Goal: Task Accomplishment & Management: Use online tool/utility

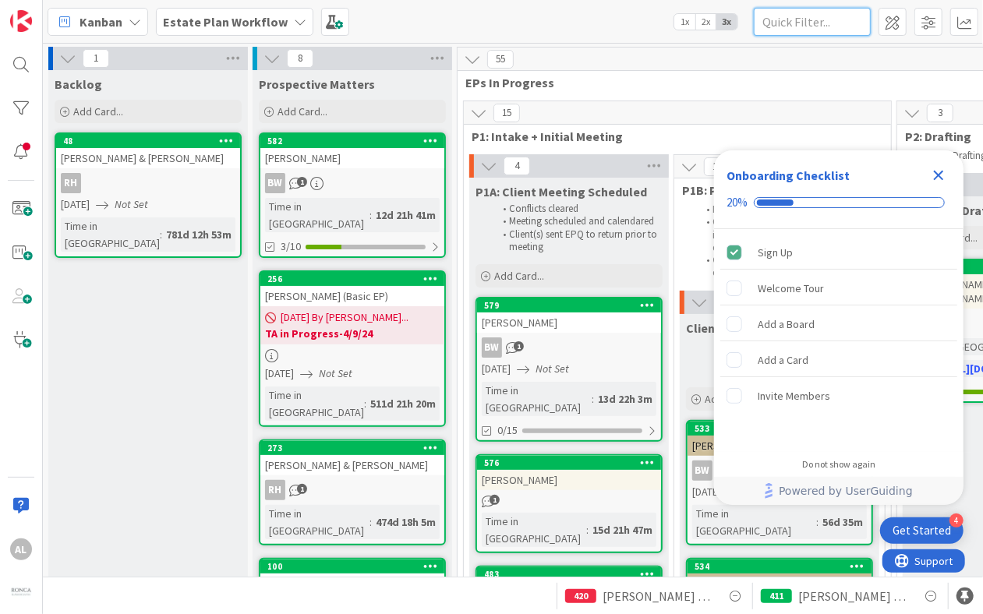
click at [807, 20] on input "text" at bounding box center [812, 22] width 117 height 28
type input "[PERSON_NAME]"
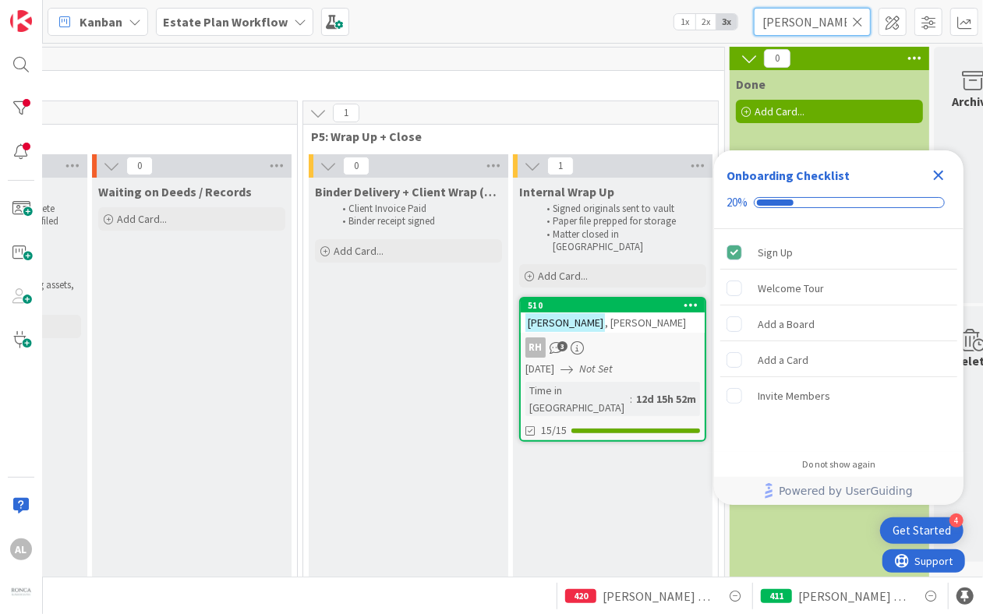
scroll to position [0, 2745]
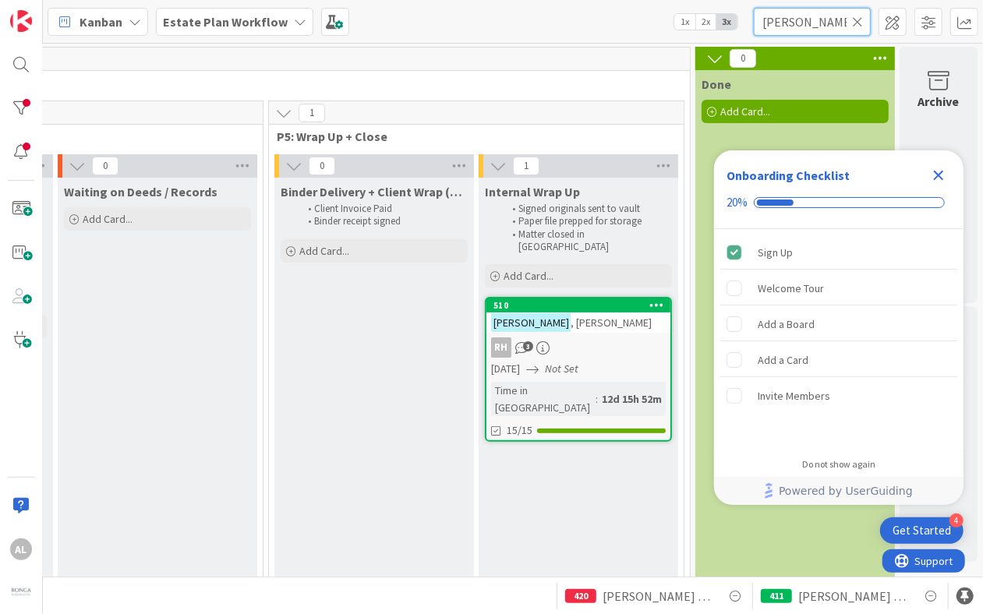
drag, startPoint x: 218, startPoint y: 568, endPoint x: 76, endPoint y: 19, distance: 566.8
click at [602, 338] on div "RH 3" at bounding box center [579, 348] width 184 height 20
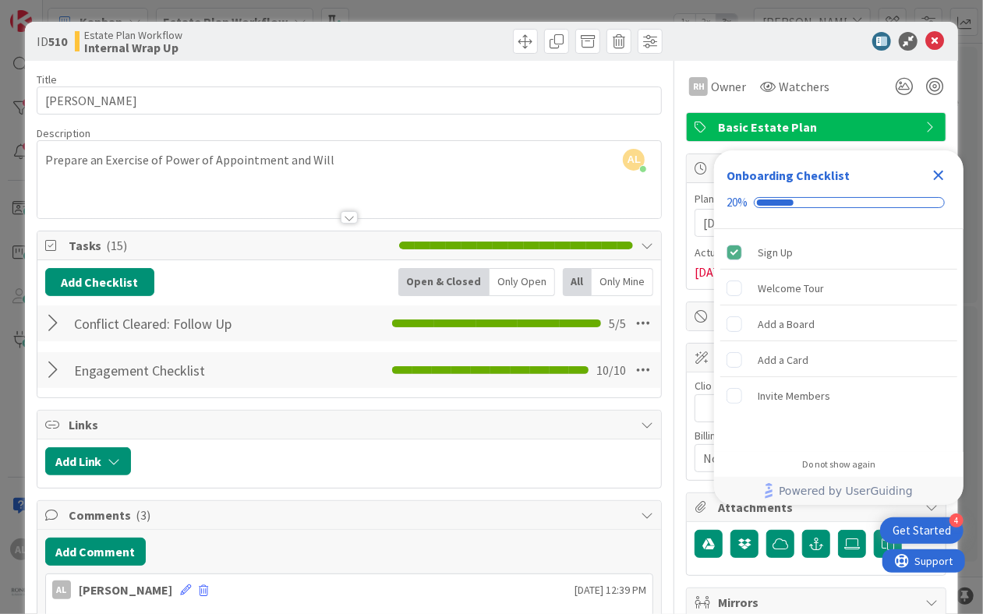
click at [936, 173] on icon "Close Checklist" at bounding box center [939, 176] width 10 height 10
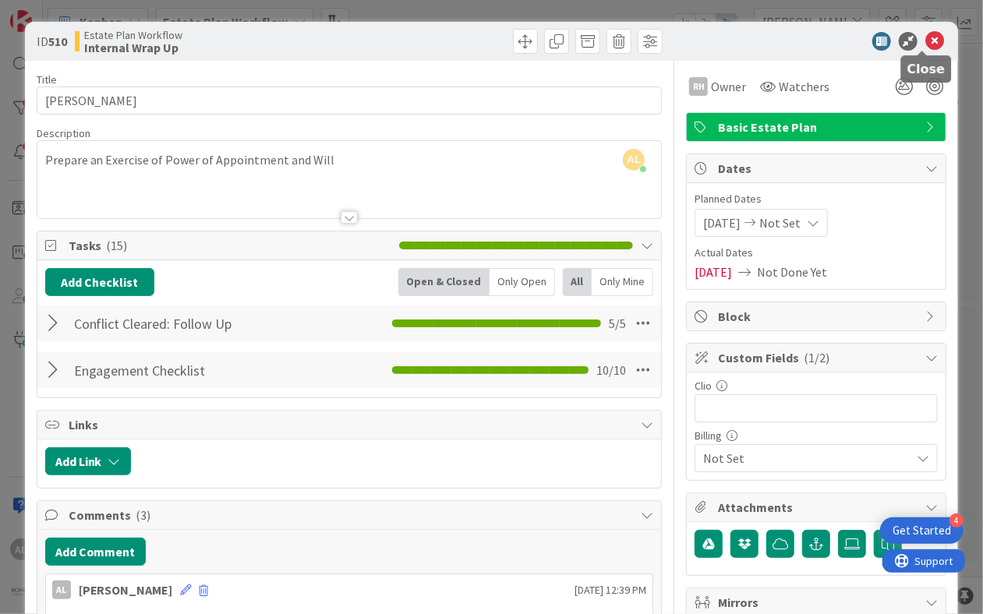
click at [926, 44] on icon at bounding box center [935, 41] width 19 height 19
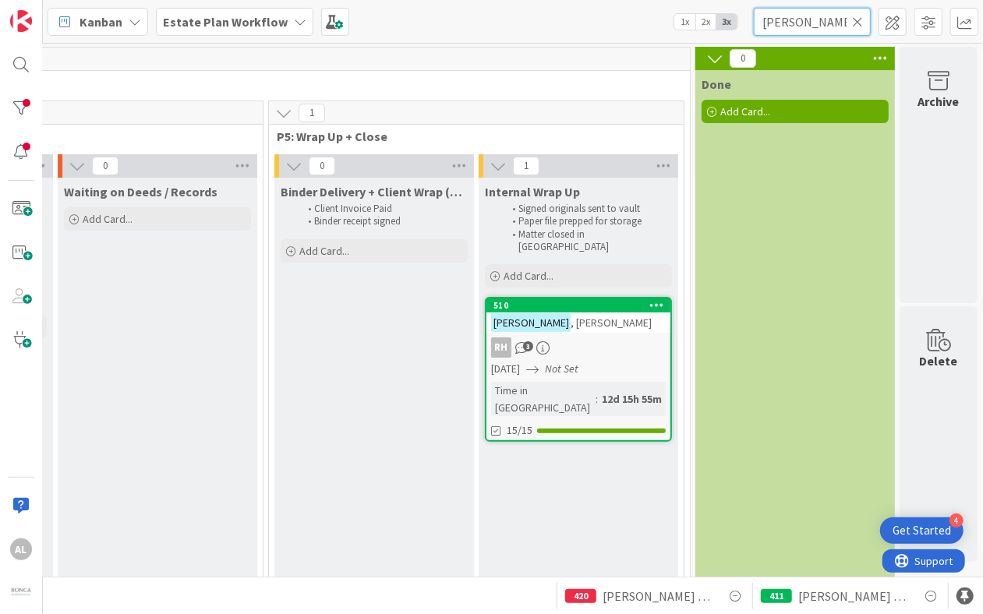
click at [786, 27] on input "[PERSON_NAME]" at bounding box center [812, 22] width 117 height 28
click at [859, 18] on icon at bounding box center [857, 22] width 11 height 14
click at [828, 16] on input "text" at bounding box center [812, 22] width 117 height 28
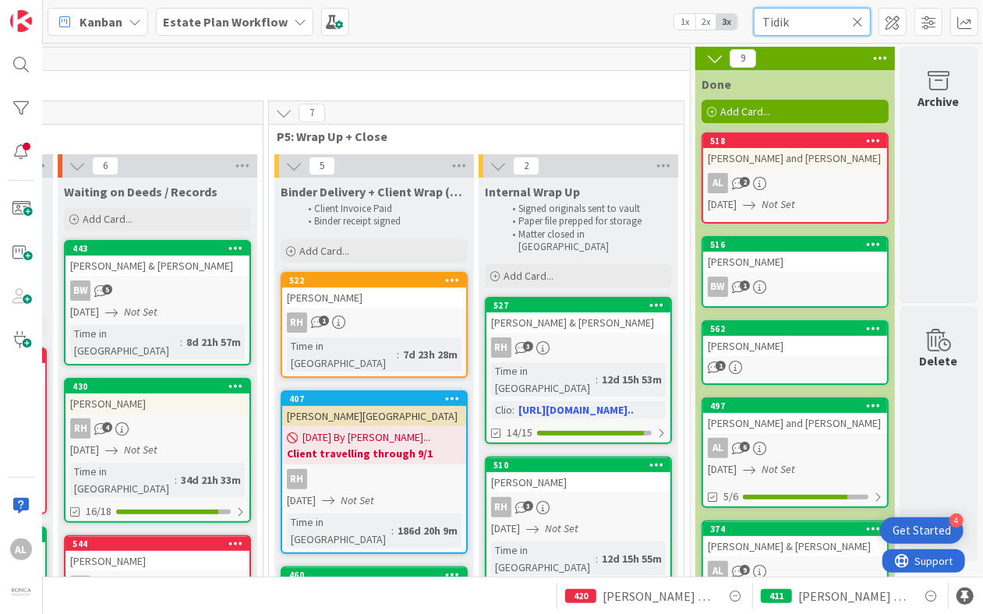
type input "Tidik"
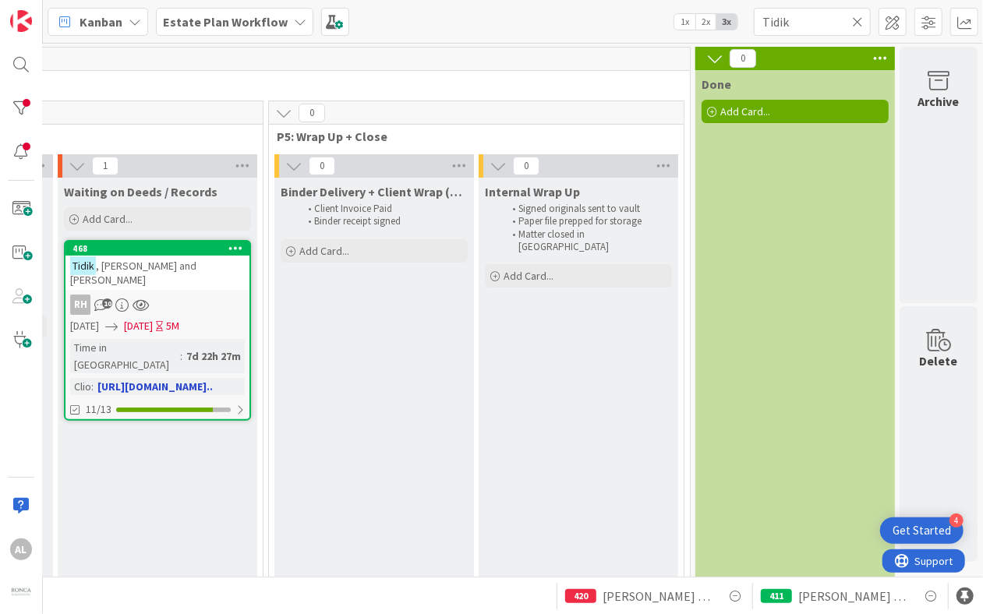
click at [193, 267] on div "[PERSON_NAME] and [PERSON_NAME]" at bounding box center [158, 273] width 184 height 34
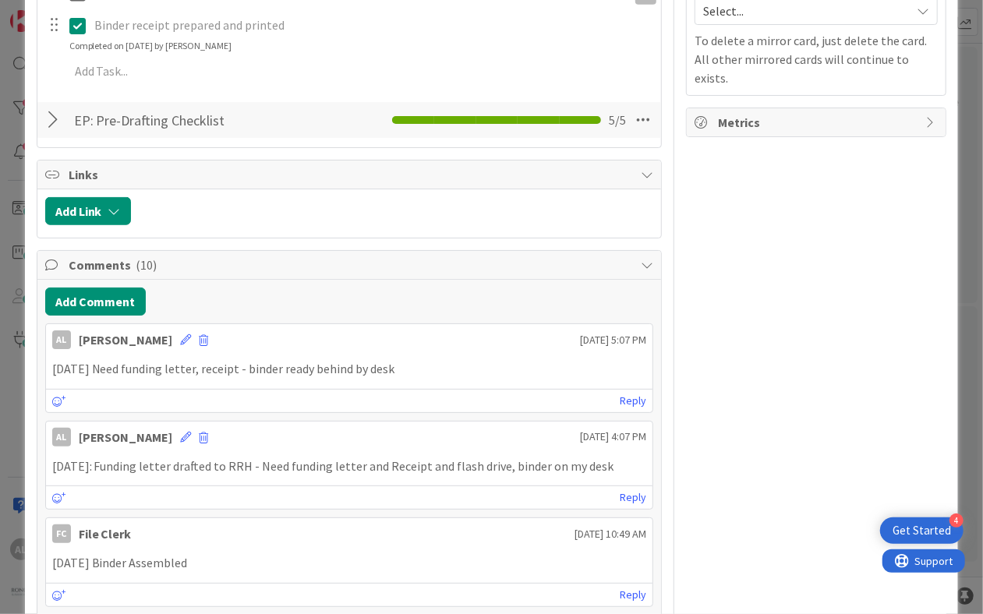
scroll to position [656, 0]
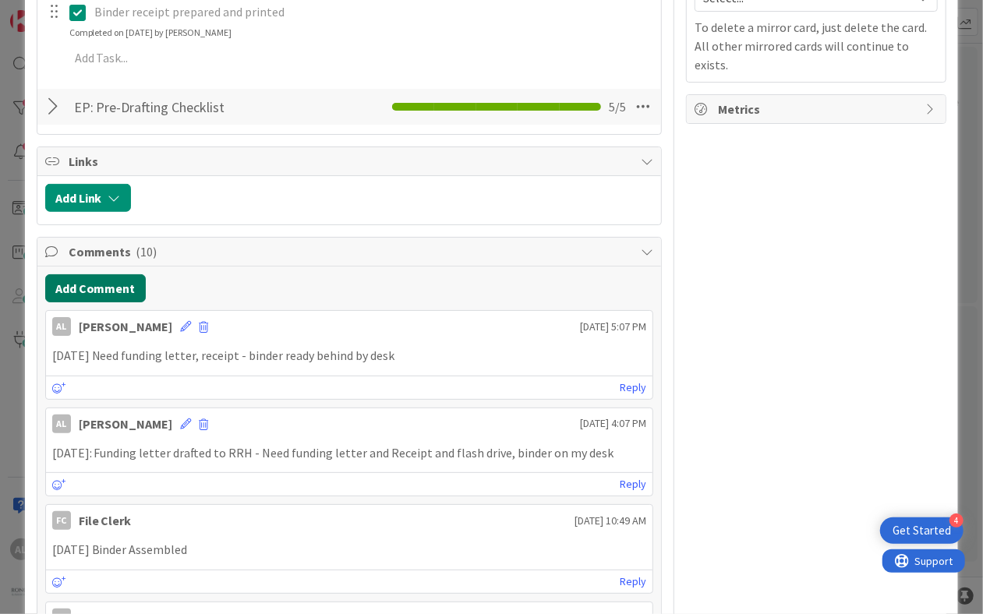
click at [115, 303] on button "Add Comment" at bounding box center [95, 288] width 101 height 28
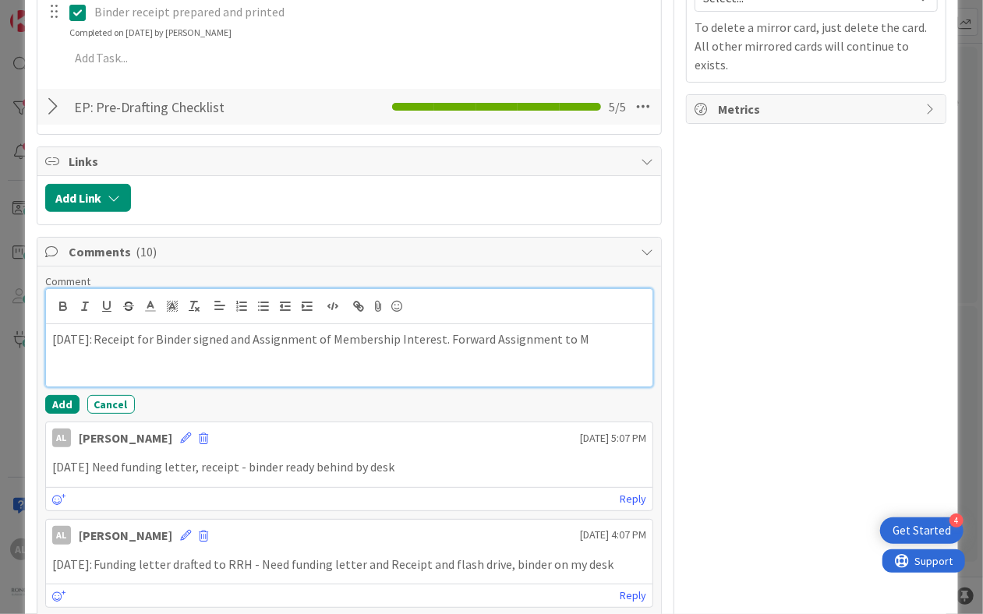
drag, startPoint x: 594, startPoint y: 376, endPoint x: 593, endPoint y: 384, distance: 8.7
click at [594, 349] on p "[DATE]: Receipt for Binder signed and Assignment of Membership Interest. Forwar…" at bounding box center [349, 340] width 595 height 18
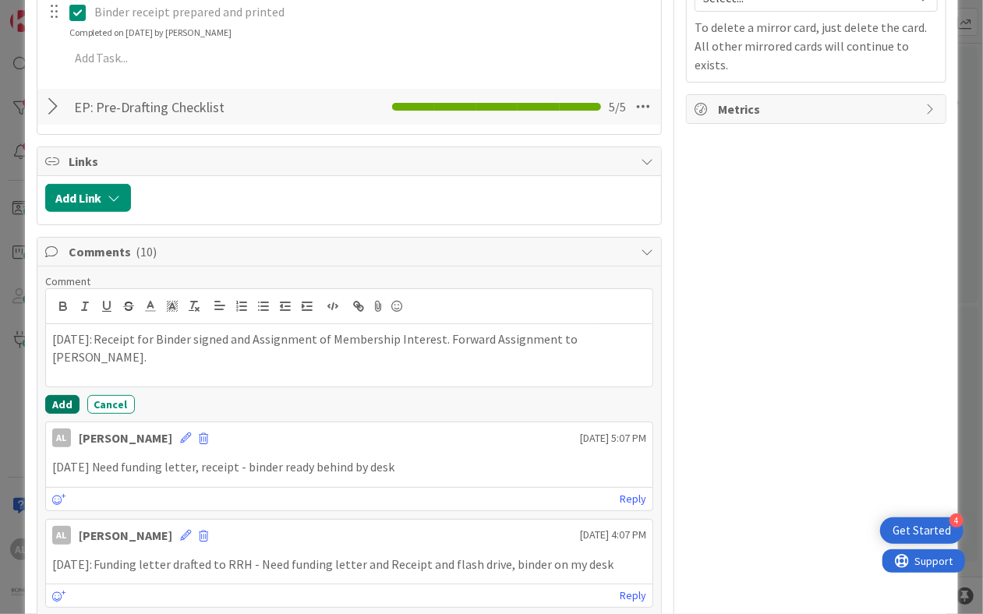
click at [58, 414] on button "Add" at bounding box center [62, 404] width 34 height 19
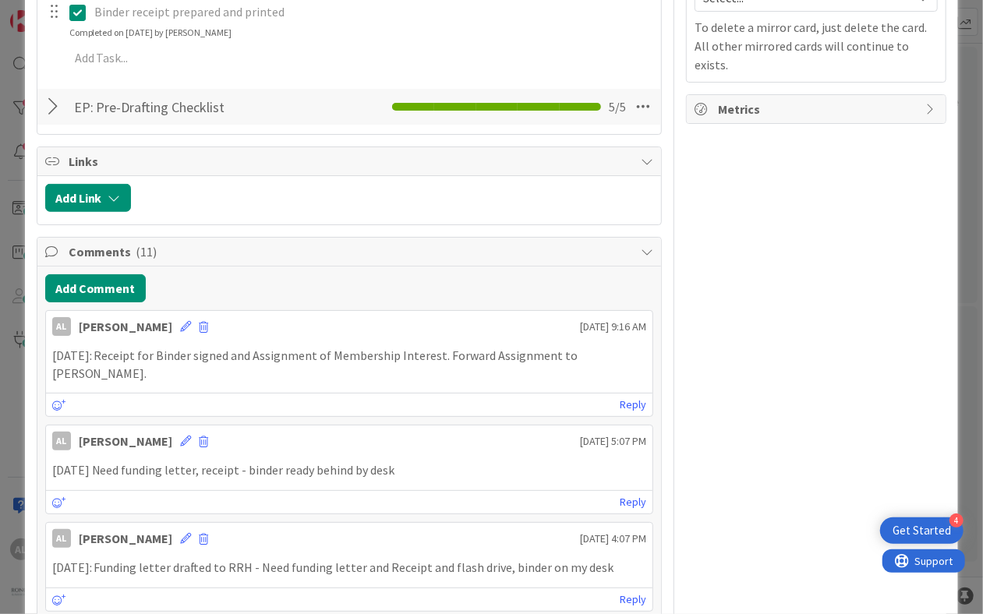
scroll to position [0, 0]
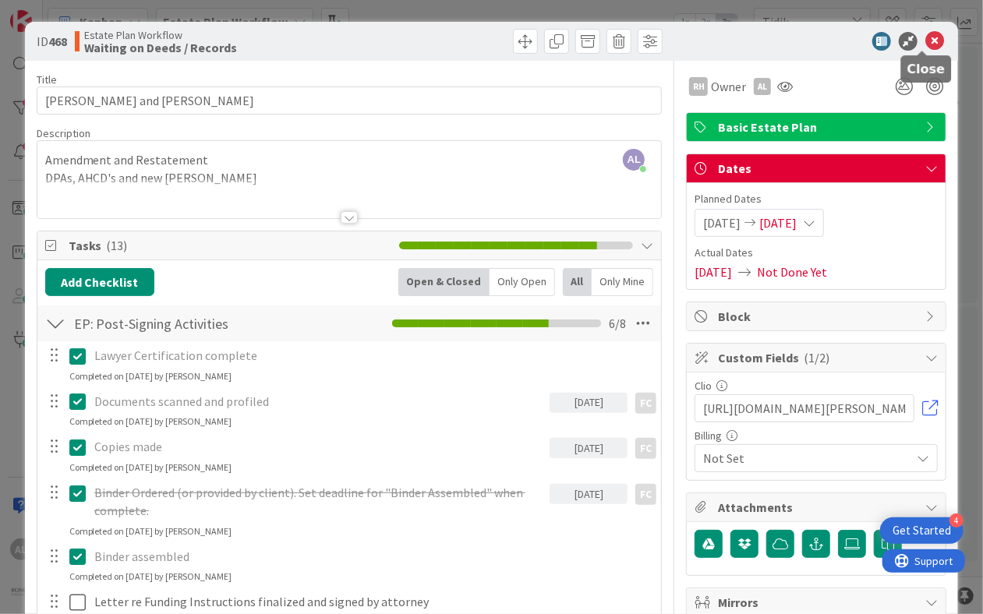
click at [926, 42] on icon at bounding box center [935, 41] width 19 height 19
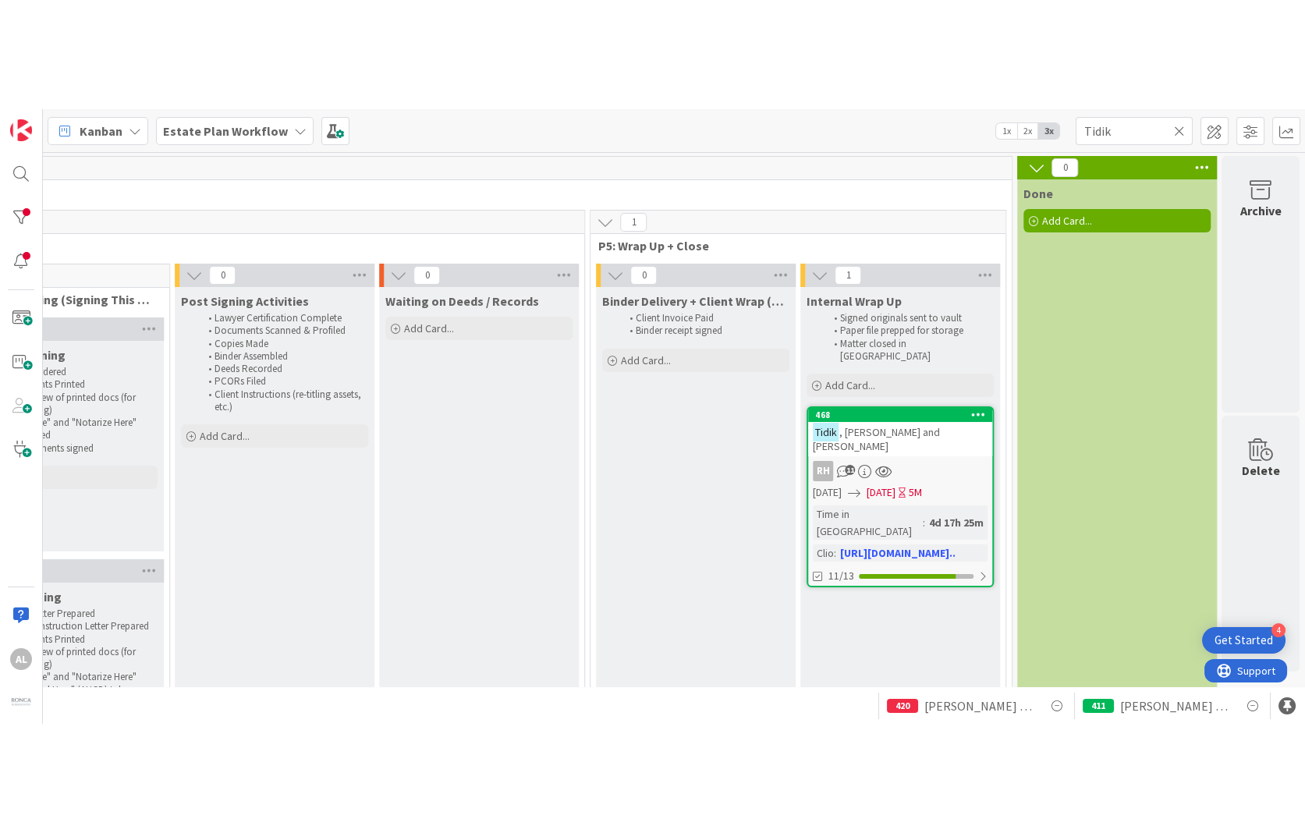
scroll to position [0, 2424]
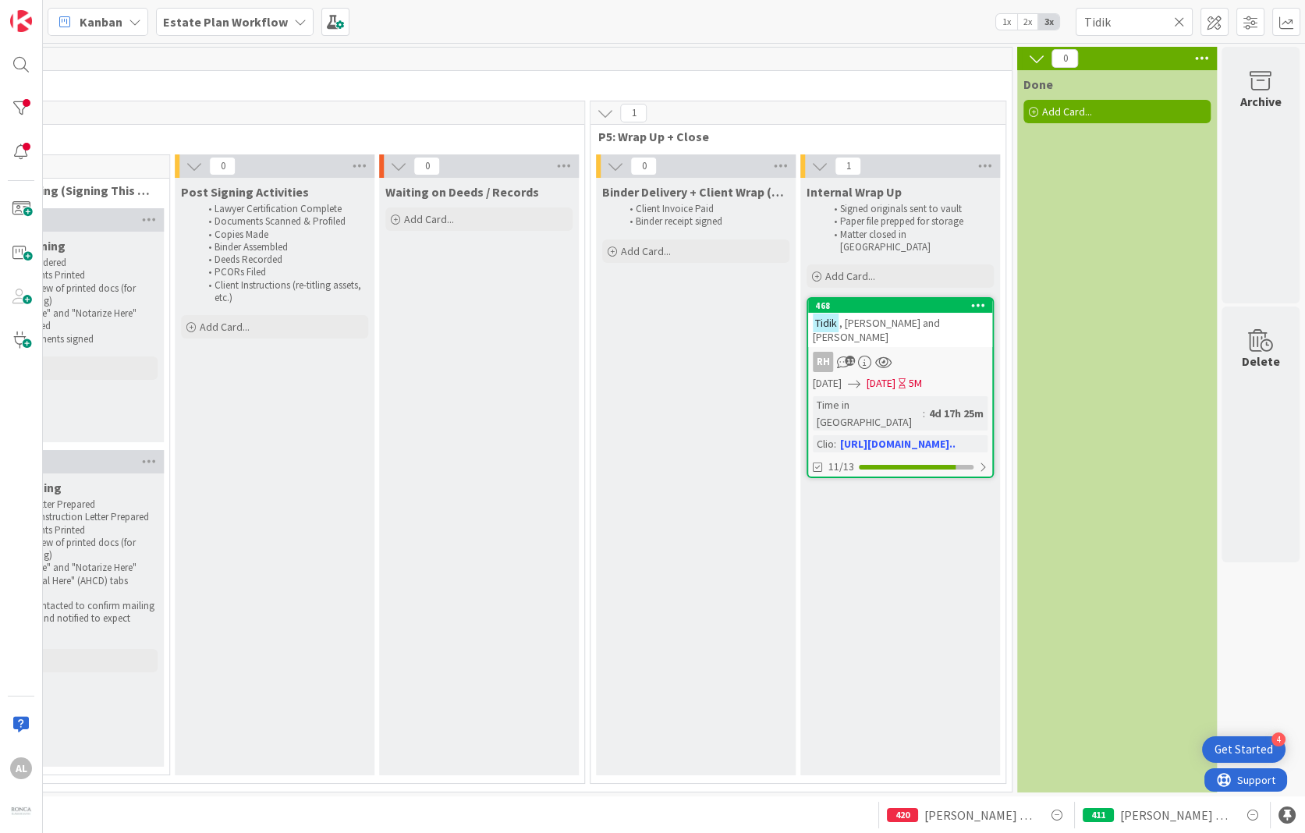
click at [983, 24] on icon at bounding box center [1179, 22] width 11 height 14
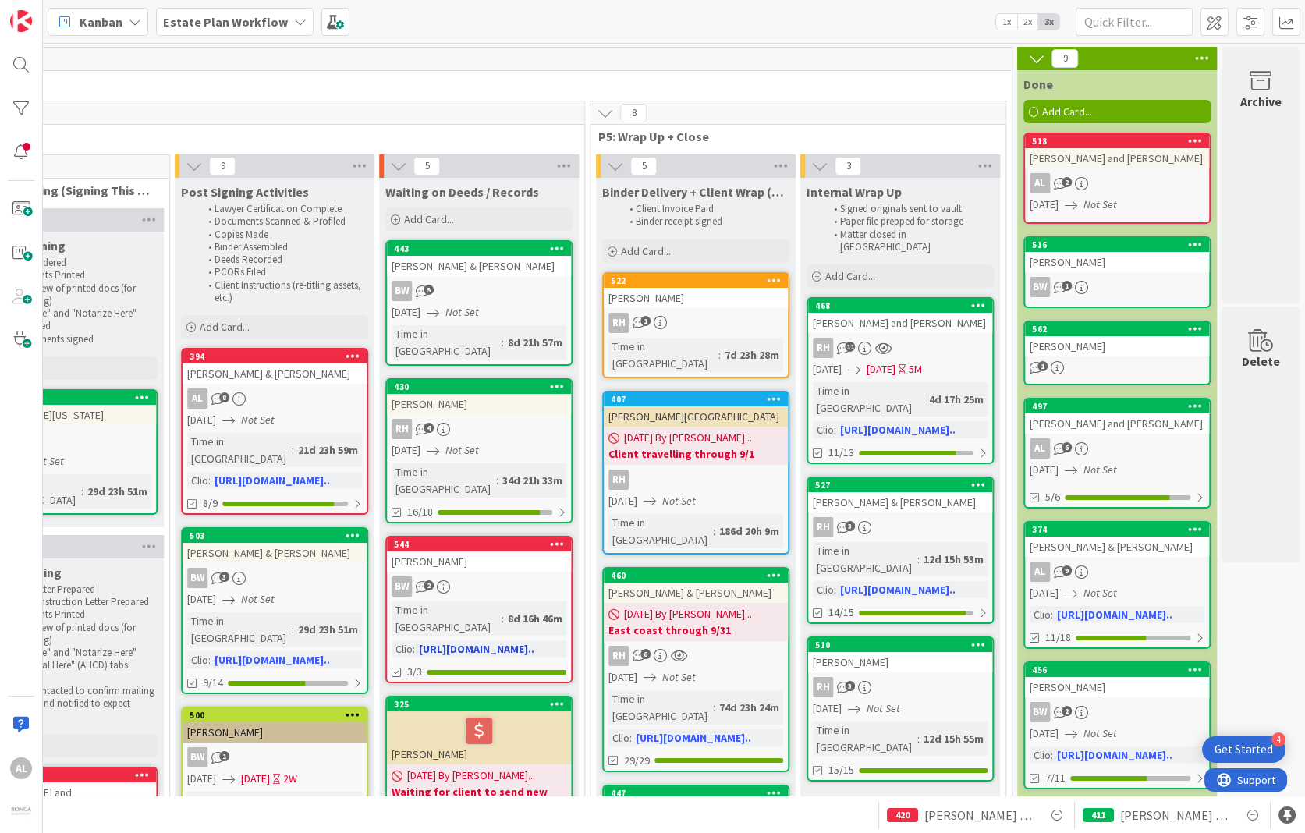
click at [505, 539] on link "544 [PERSON_NAME] BW 2 Time in Column : 8d 16h 46m Clio : [URL][DOMAIN_NAME].. …" at bounding box center [478, 609] width 187 height 147
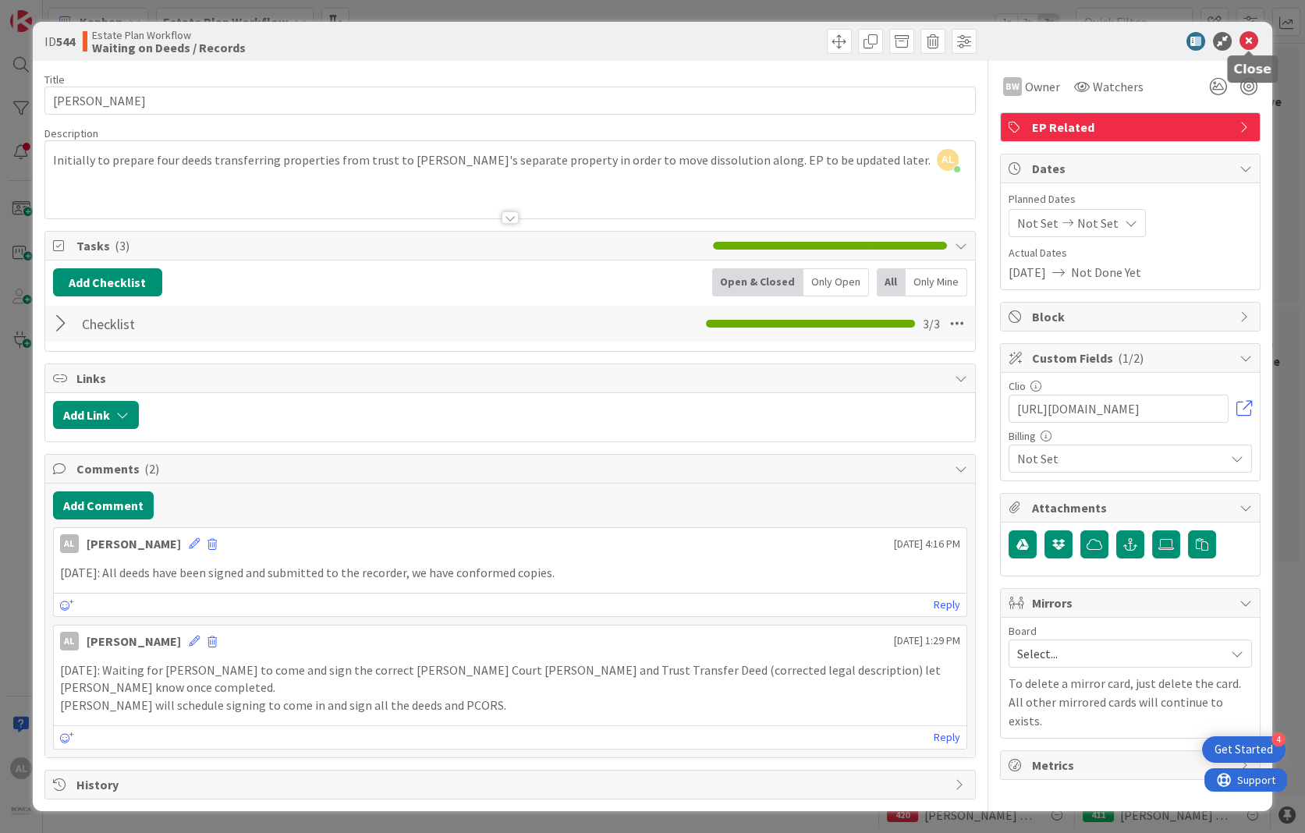
click at [983, 45] on icon at bounding box center [1248, 41] width 19 height 19
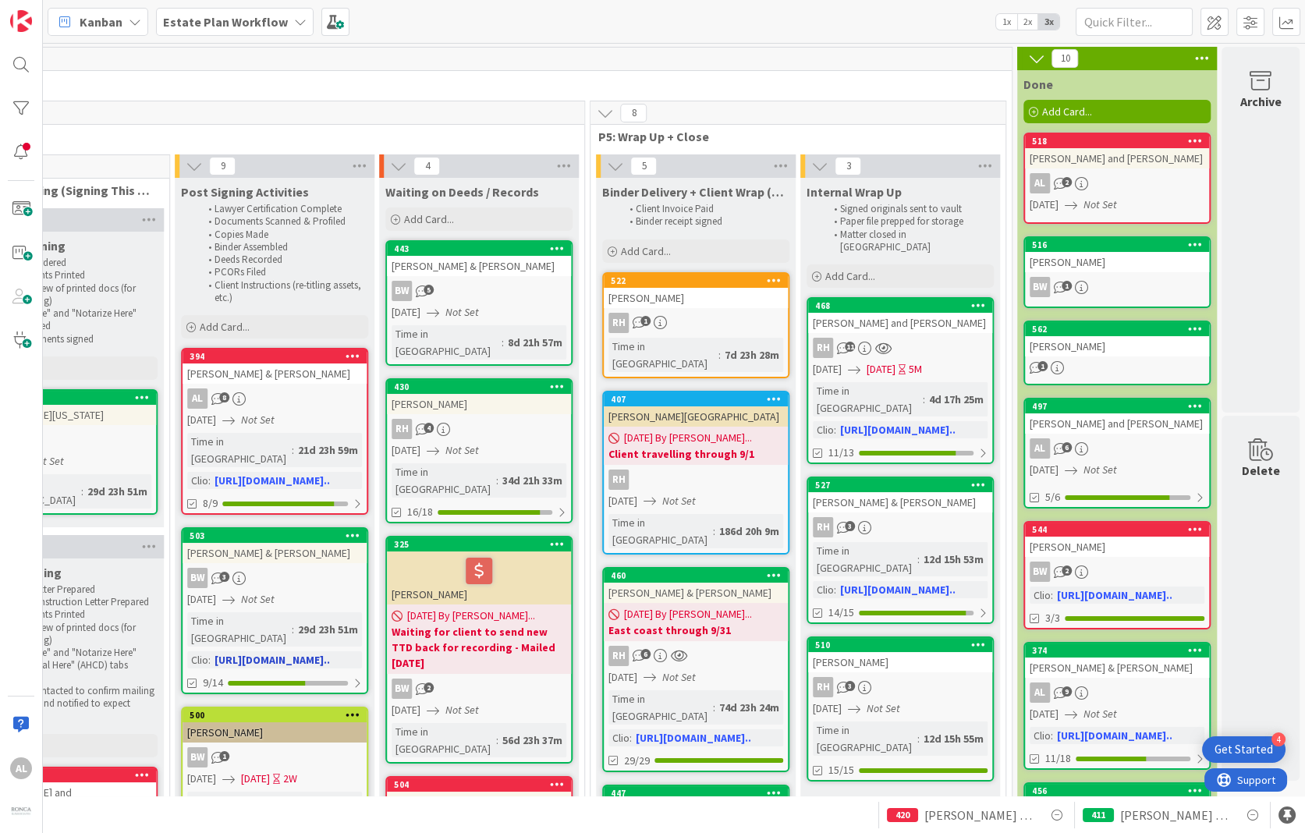
click at [313, 543] on div "[PERSON_NAME] & [PERSON_NAME]" at bounding box center [274, 553] width 184 height 20
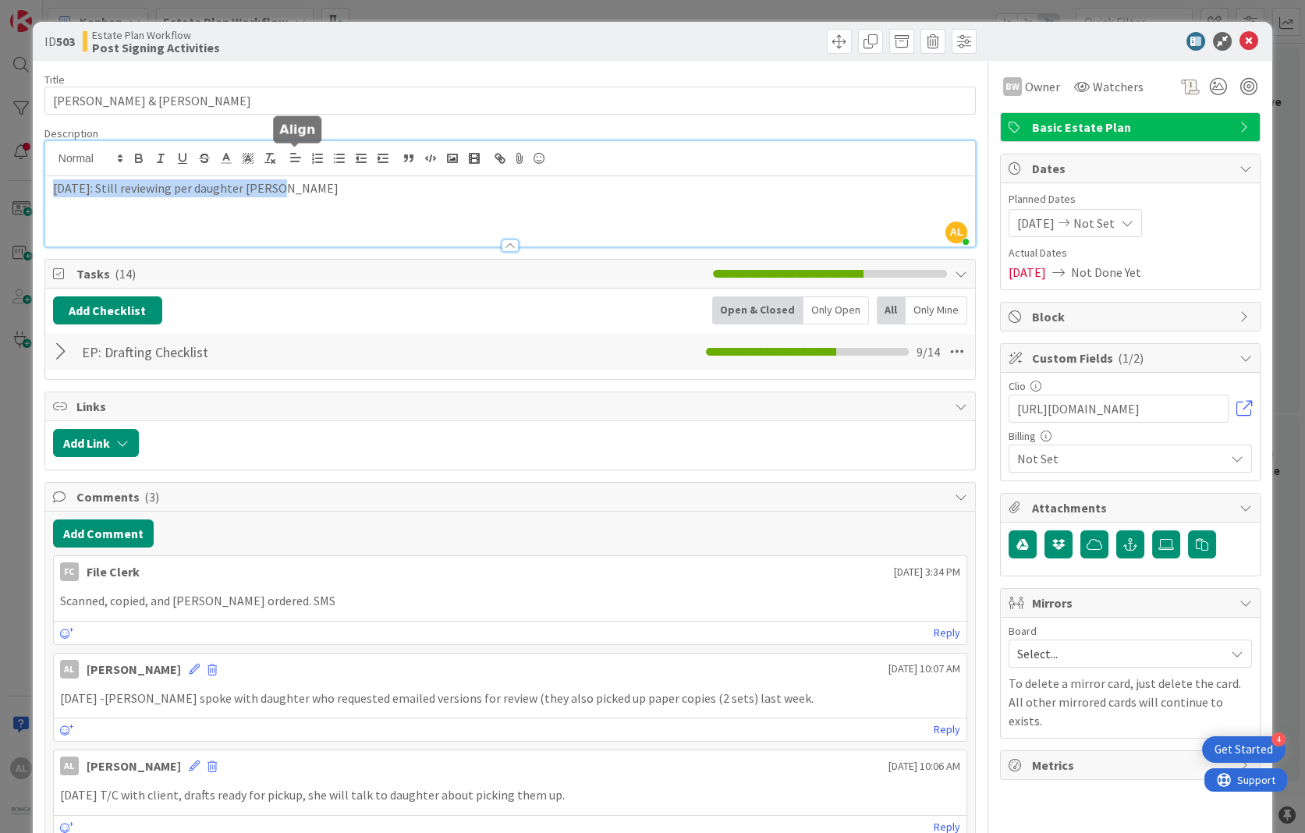
drag, startPoint x: 51, startPoint y: 158, endPoint x: 299, endPoint y: 167, distance: 247.4
click at [299, 167] on div "AL [PERSON_NAME] just joined [DATE]: Still reviewing per daughter [PERSON_NAME]" at bounding box center [510, 193] width 930 height 105
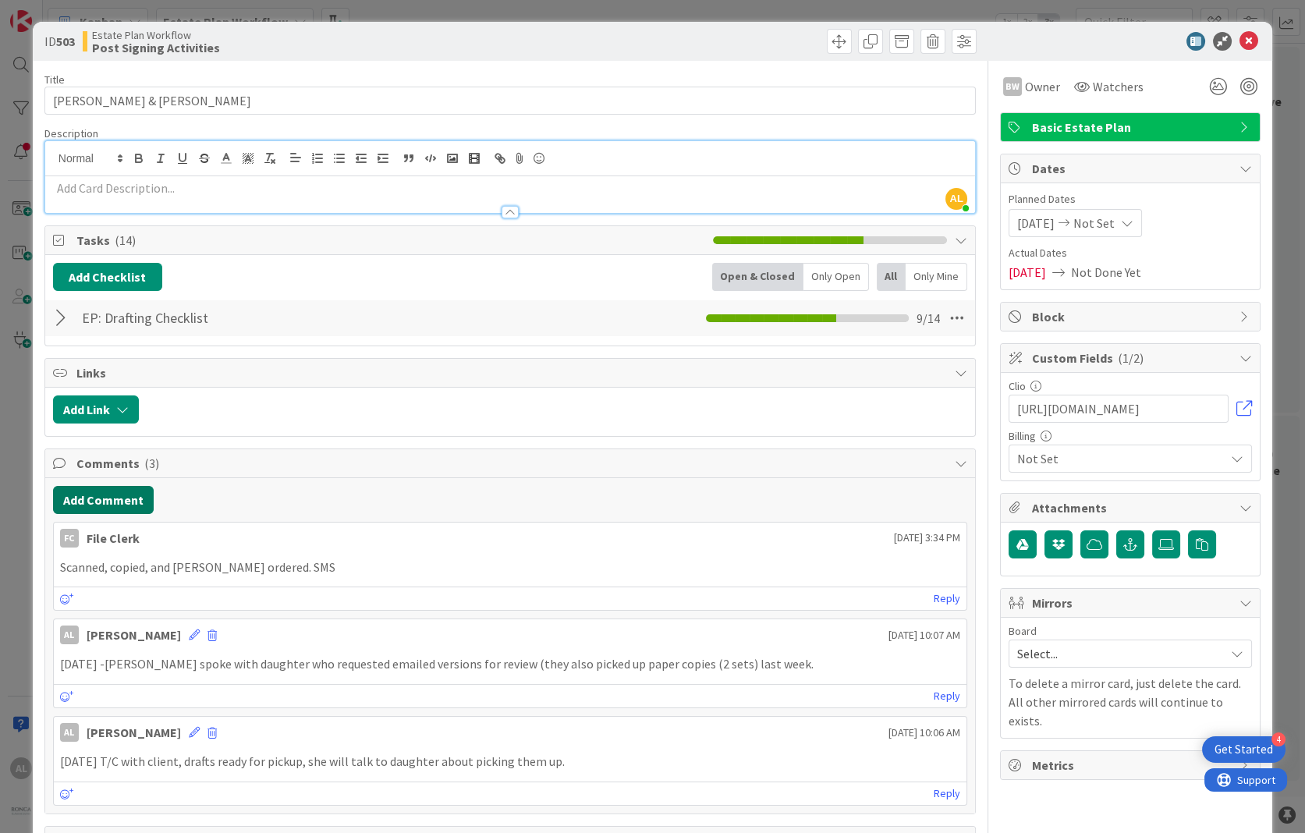
click at [99, 495] on button "Add Comment" at bounding box center [103, 500] width 101 height 28
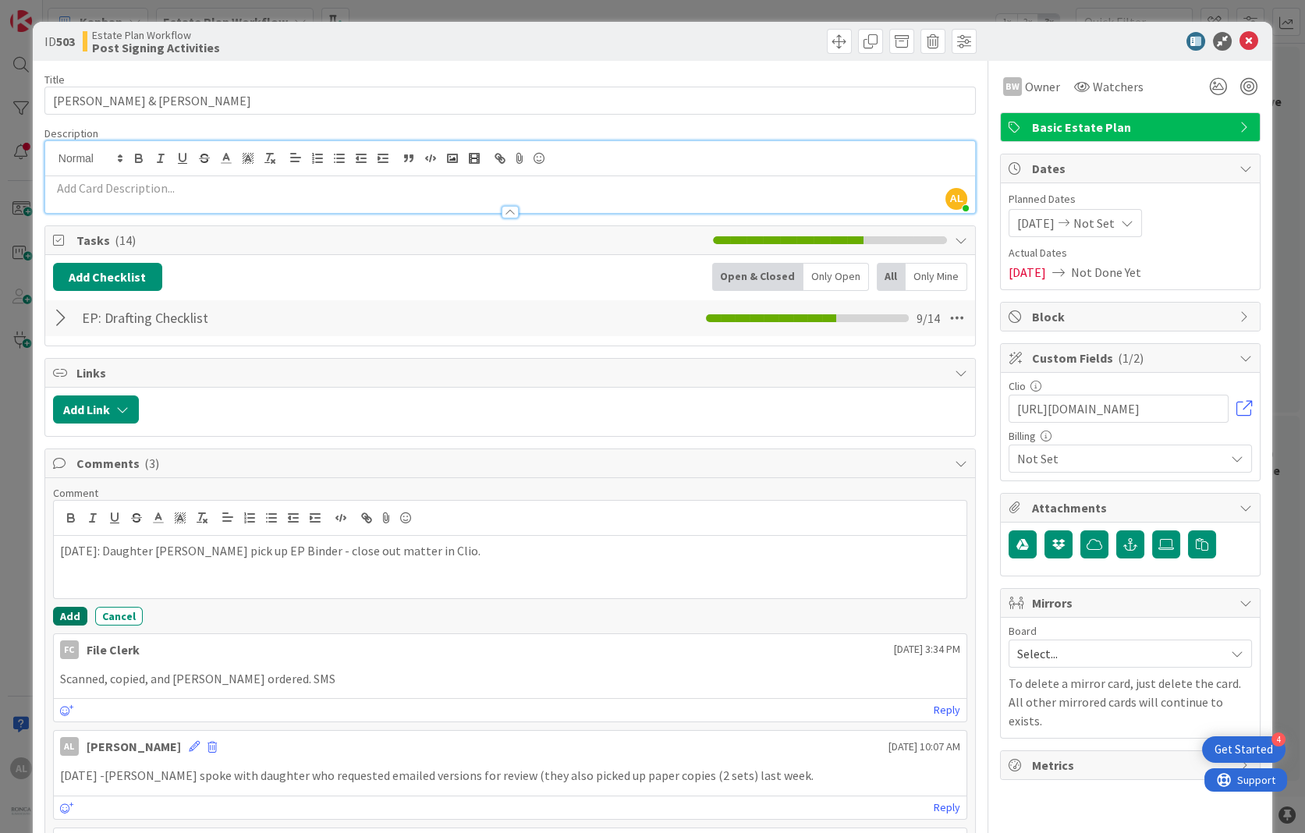
click at [69, 614] on button "Add" at bounding box center [70, 616] width 34 height 19
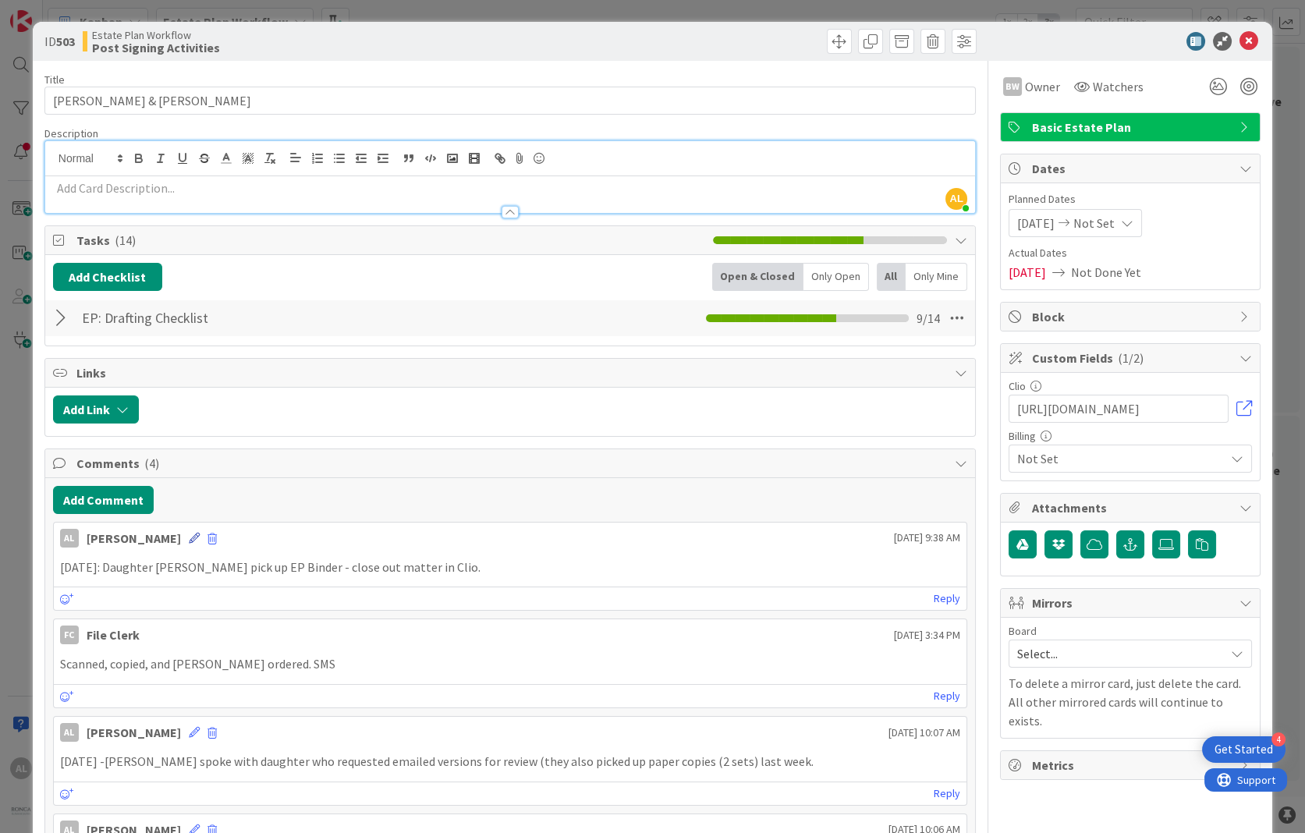
click at [189, 537] on icon at bounding box center [194, 538] width 11 height 11
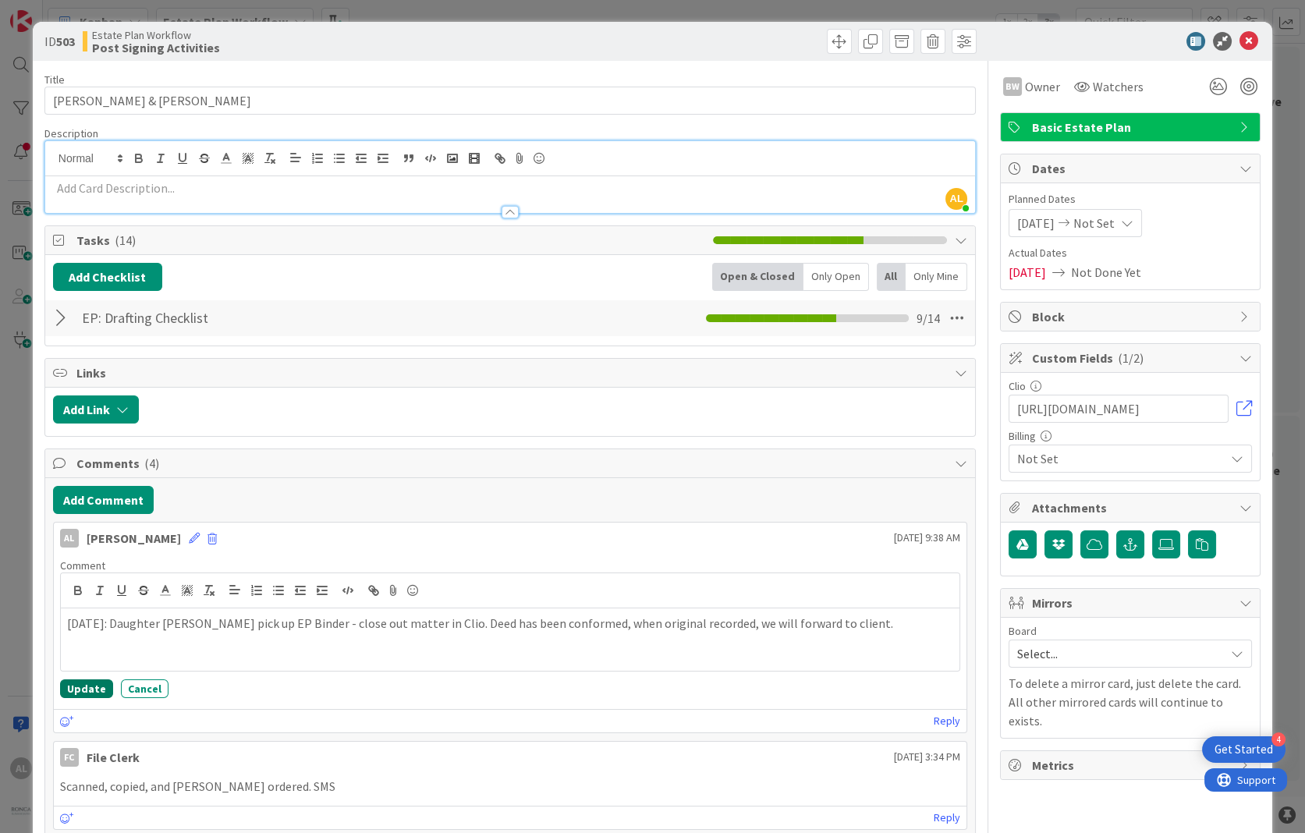
click at [97, 614] on button "Update" at bounding box center [86, 688] width 53 height 19
